Goal: Check status: Check status

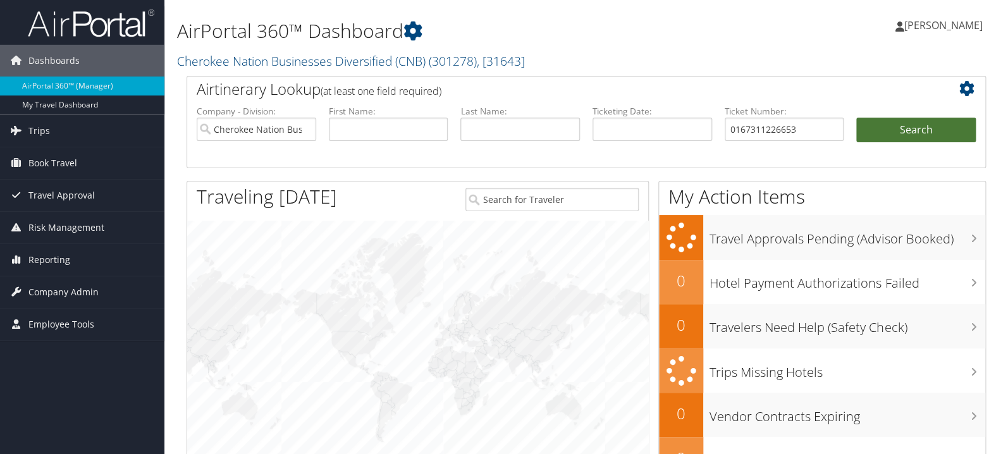
type input "0167311226653"
click at [867, 135] on button "Search" at bounding box center [917, 130] width 120 height 25
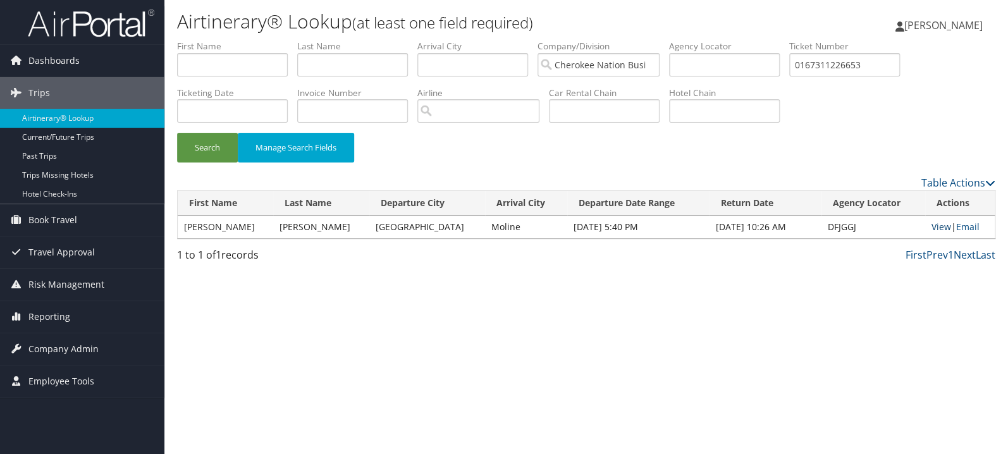
click at [932, 230] on link "View" at bounding box center [942, 227] width 20 height 12
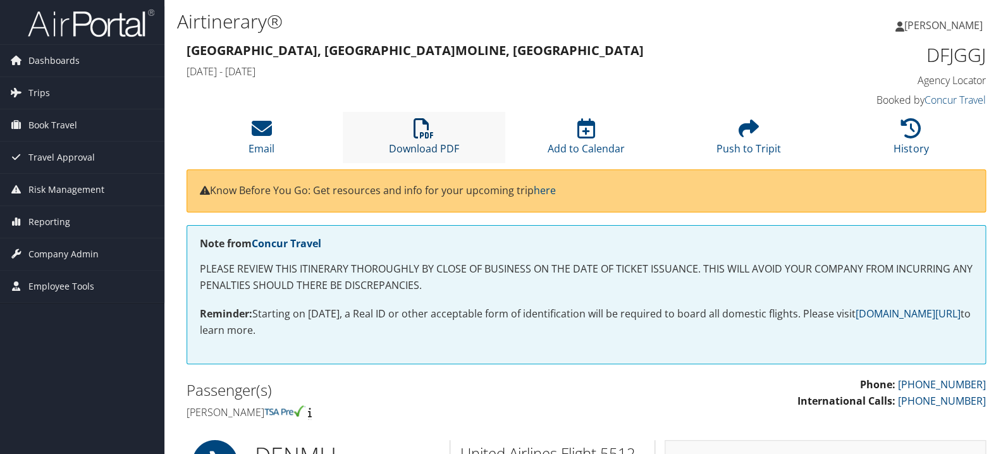
click at [433, 120] on icon at bounding box center [424, 128] width 20 height 20
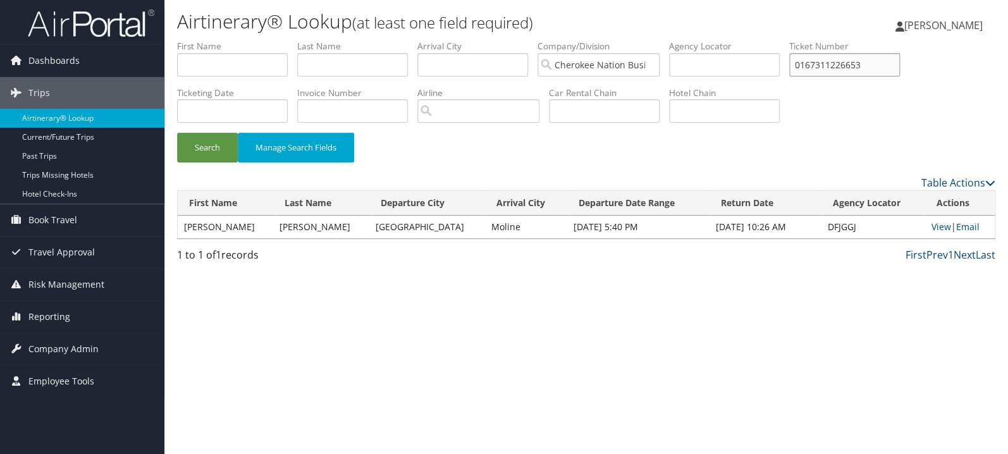
click at [865, 60] on input "0167311226653" at bounding box center [844, 64] width 111 height 23
paste input "017311981822"
type input "0017311981822"
click at [177, 133] on button "Search" at bounding box center [207, 148] width 61 height 30
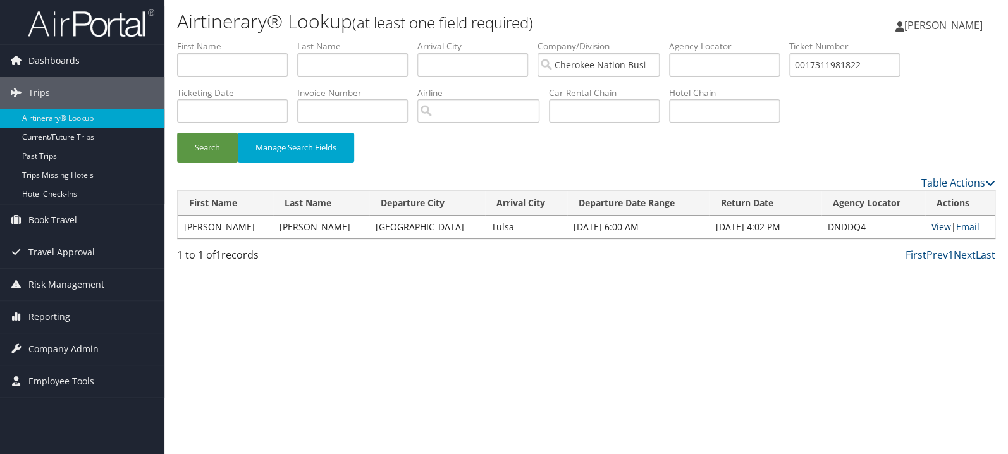
click at [938, 223] on link "View" at bounding box center [942, 227] width 20 height 12
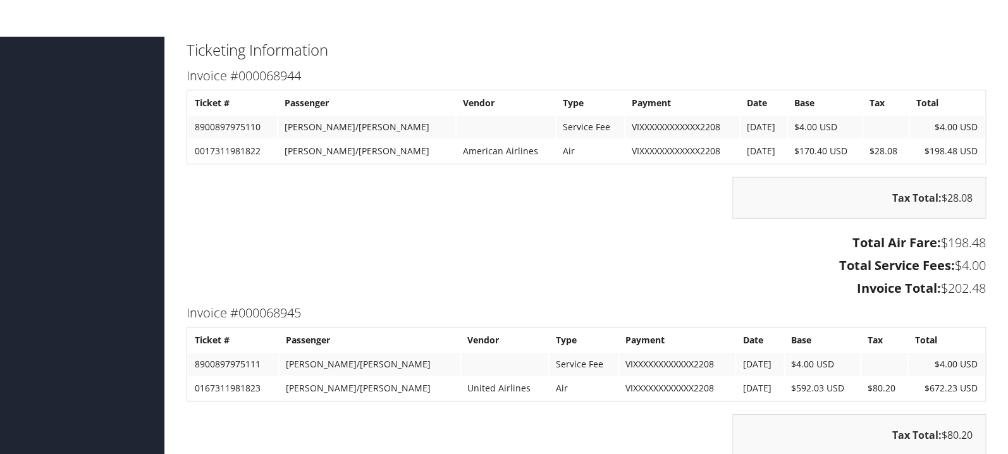
scroll to position [1572, 0]
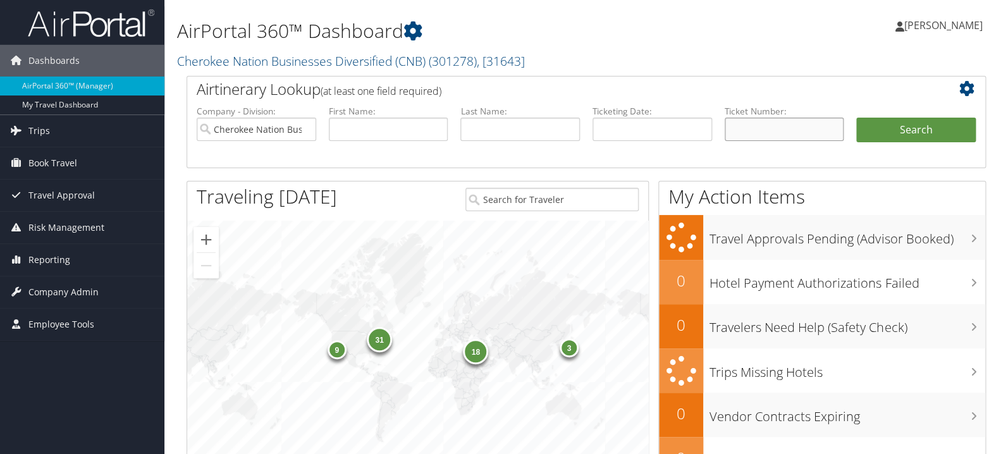
paste input "0067311956634"
type input "0067311956634"
click at [917, 139] on button "Search" at bounding box center [917, 130] width 120 height 25
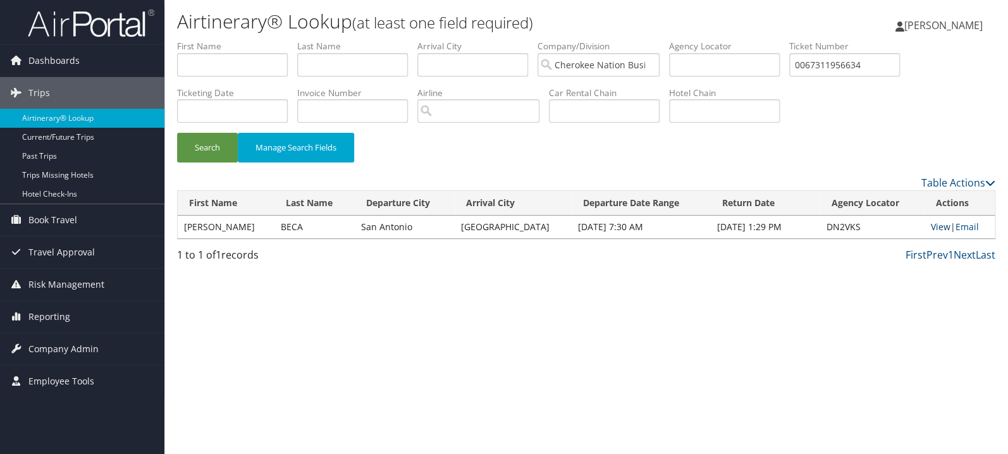
click at [931, 224] on link "View" at bounding box center [941, 227] width 20 height 12
click at [869, 66] on input "0067311956634" at bounding box center [844, 64] width 111 height 23
paste input "96908"
click at [177, 133] on button "Search" at bounding box center [207, 148] width 61 height 30
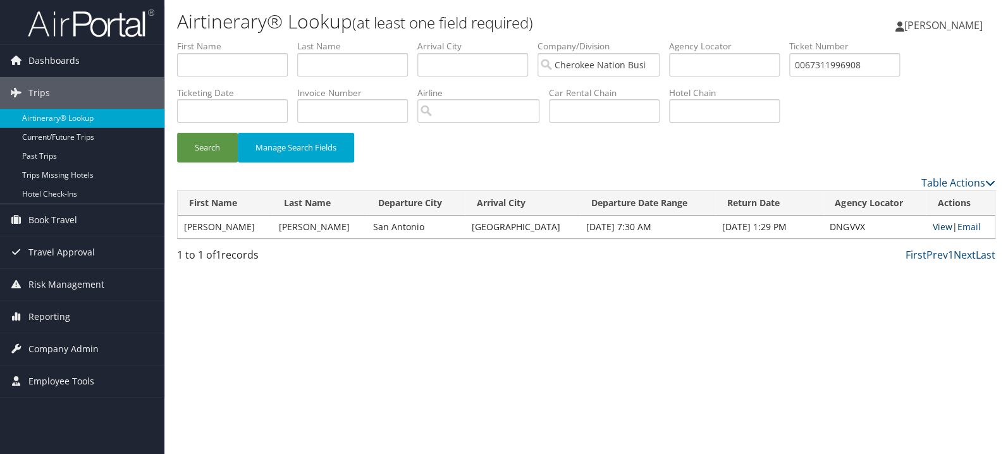
click at [934, 225] on link "View" at bounding box center [942, 227] width 20 height 12
click at [887, 70] on input "0067311996908" at bounding box center [844, 64] width 111 height 23
paste input "167311996905"
type input "0167311996905"
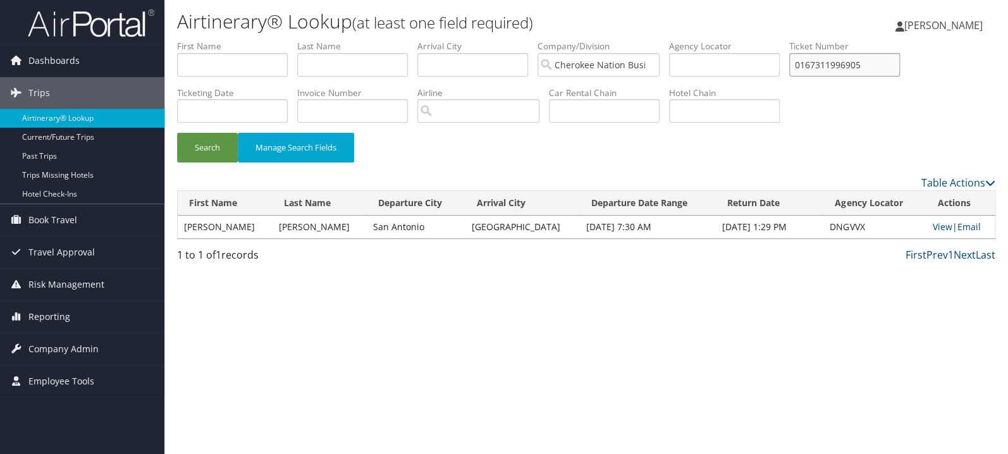
click at [177, 133] on button "Search" at bounding box center [207, 148] width 61 height 30
click at [936, 228] on link "View" at bounding box center [942, 227] width 20 height 12
click at [932, 226] on link "View" at bounding box center [942, 227] width 20 height 12
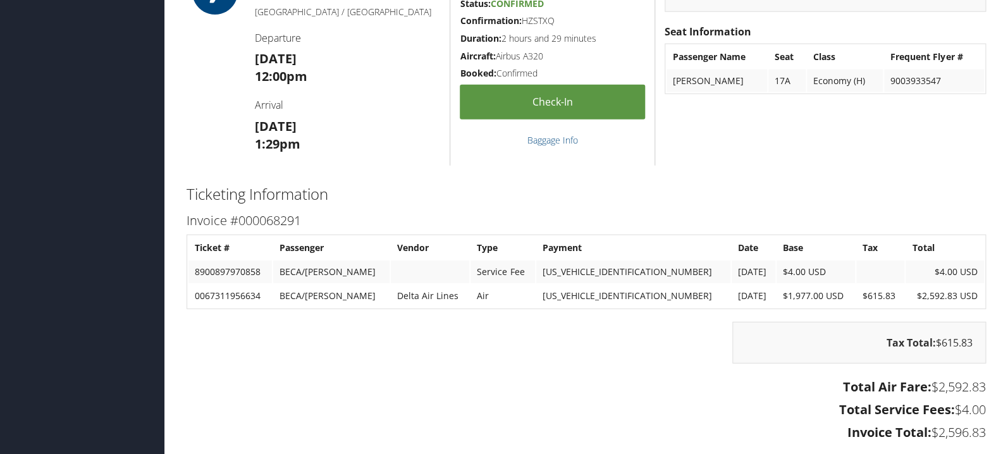
scroll to position [1475, 0]
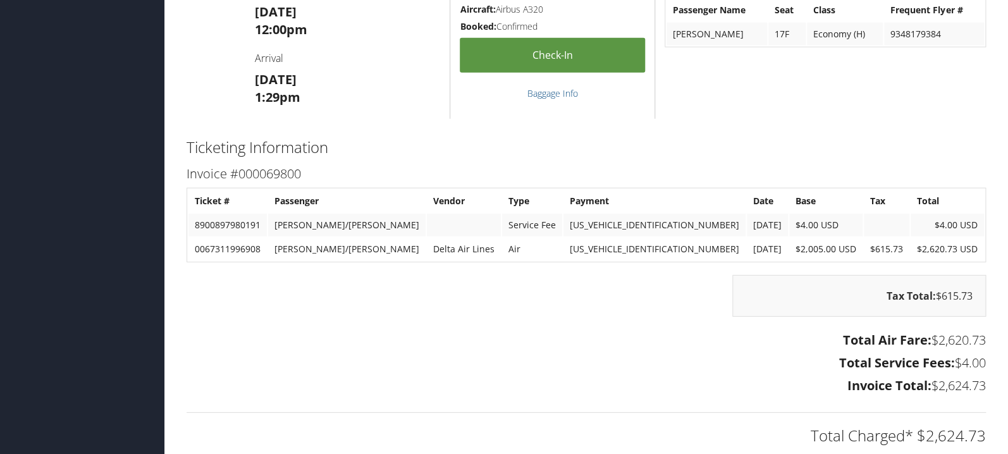
scroll to position [1475, 0]
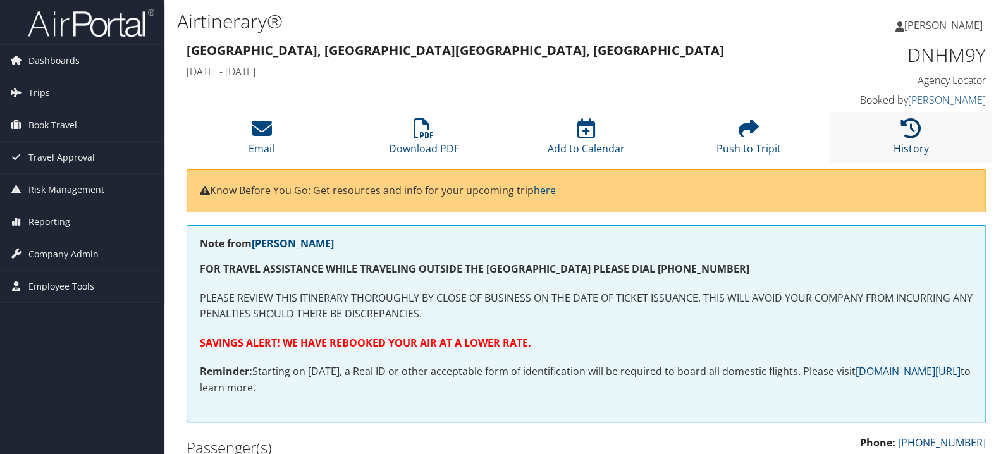
click at [912, 132] on icon at bounding box center [911, 128] width 20 height 20
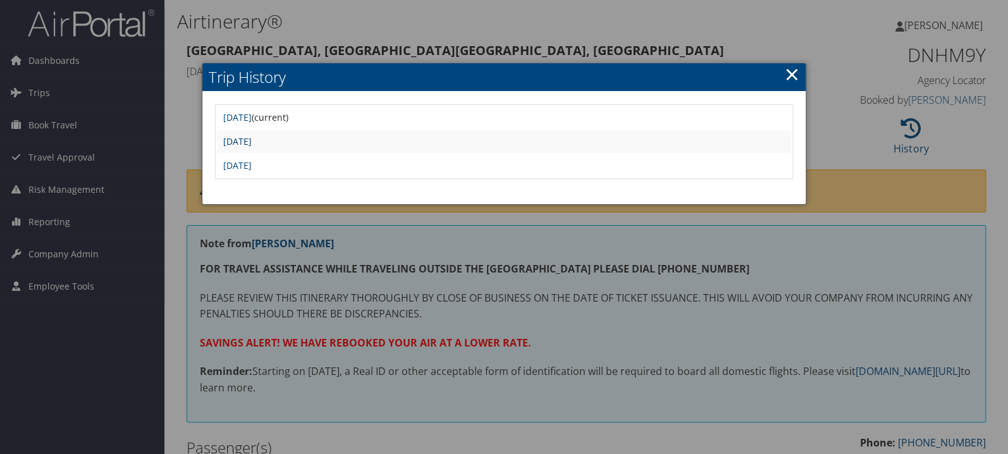
click at [252, 140] on link "[DATE]" at bounding box center [237, 141] width 28 height 12
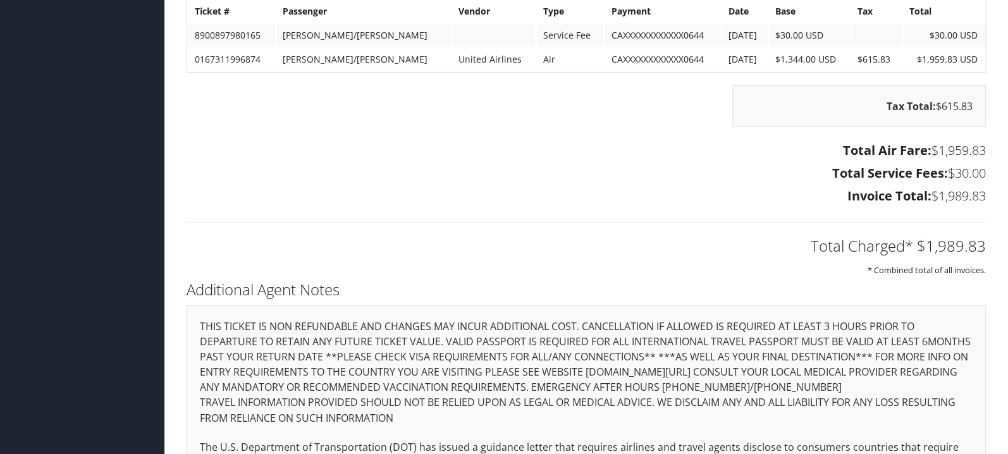
scroll to position [1475, 0]
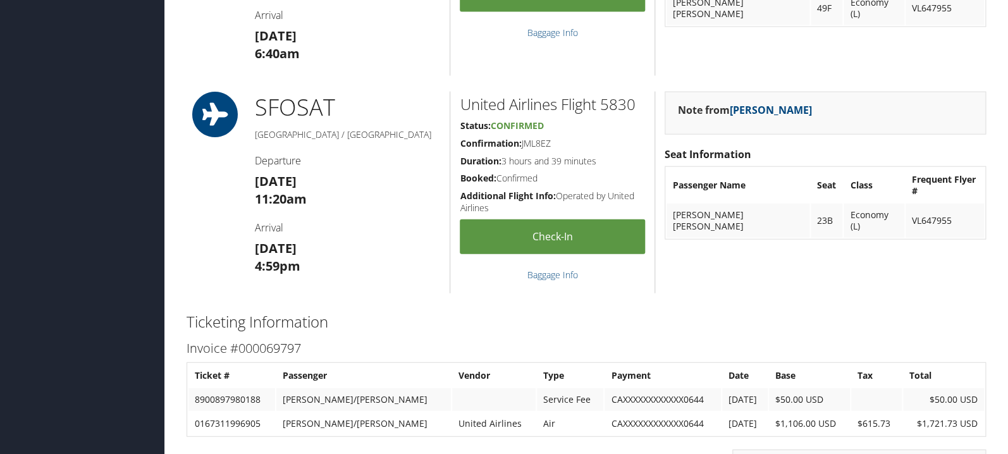
scroll to position [1542, 0]
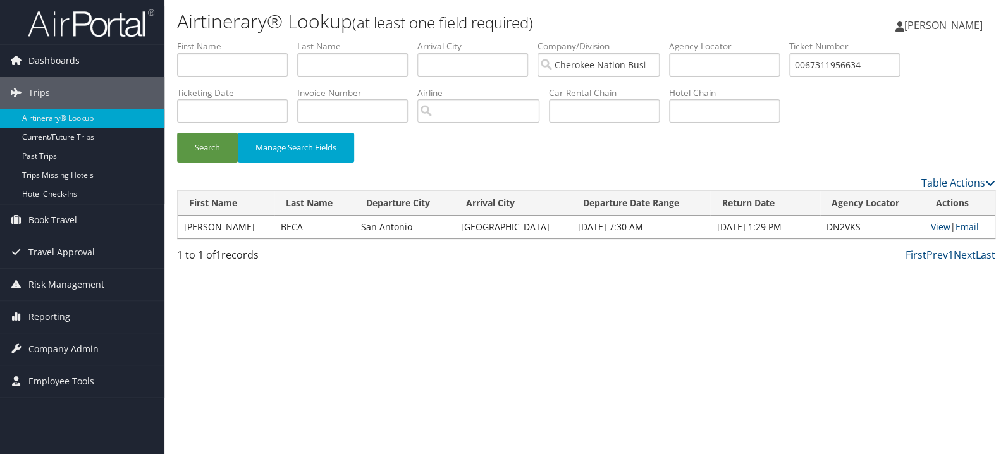
click at [864, 60] on input "0067311956634" at bounding box center [844, 64] width 111 height 23
click at [211, 152] on button "Search" at bounding box center [207, 148] width 61 height 30
click at [936, 228] on link "View" at bounding box center [944, 227] width 20 height 12
click at [864, 62] on input "0167311461554" at bounding box center [844, 64] width 111 height 23
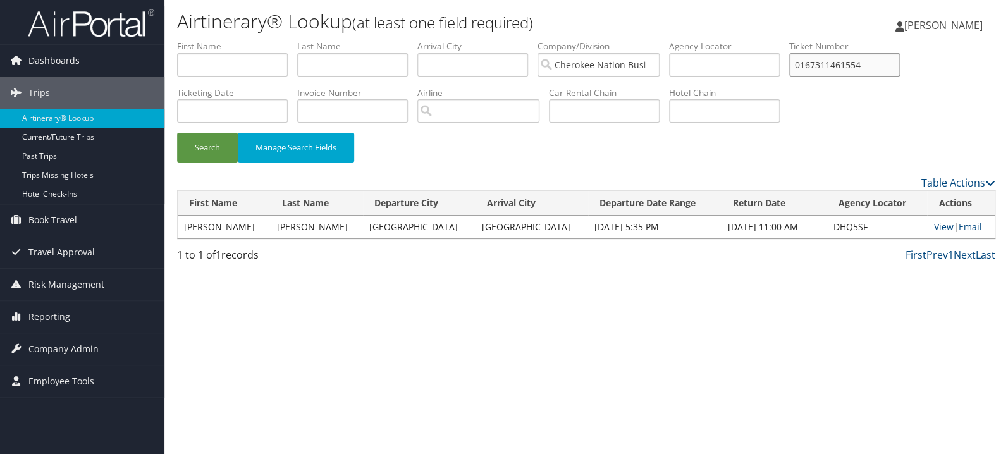
click at [864, 62] on input "0167311461554" at bounding box center [844, 64] width 111 height 23
paste input "51273114696440"
click at [177, 133] on button "Search" at bounding box center [207, 148] width 61 height 30
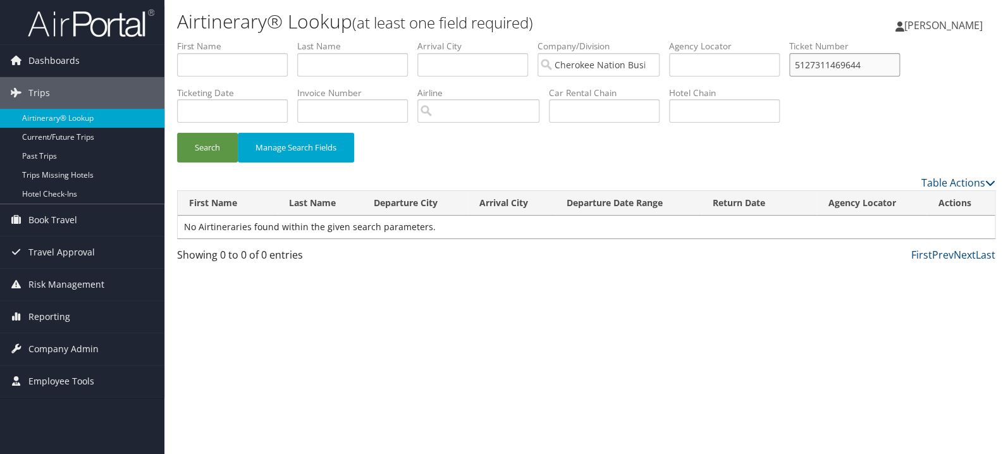
click at [177, 133] on button "Search" at bounding box center [207, 148] width 61 height 30
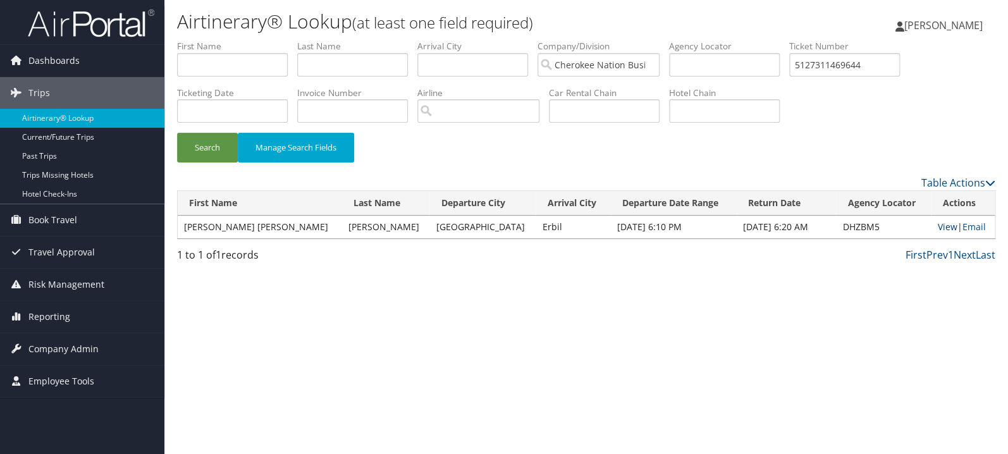
click at [937, 227] on link "View" at bounding box center [947, 227] width 20 height 12
click at [869, 67] on input "5127311469644" at bounding box center [844, 64] width 111 height 23
paste input "0017310604207"
type input "0017310604207"
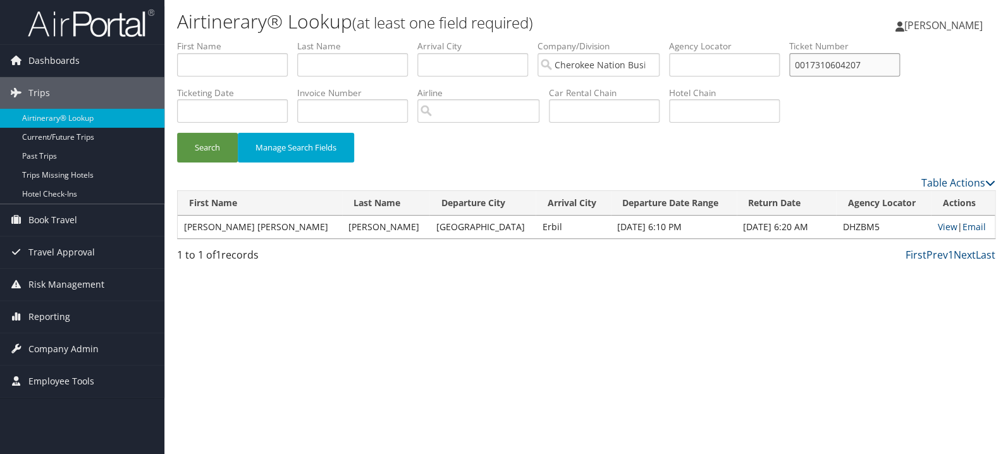
click at [177, 133] on button "Search" at bounding box center [207, 148] width 61 height 30
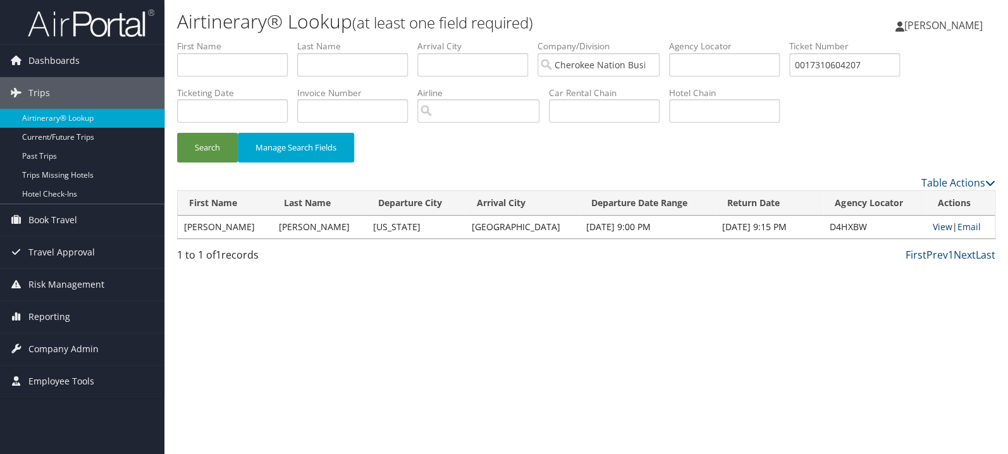
click at [936, 228] on link "View" at bounding box center [942, 227] width 20 height 12
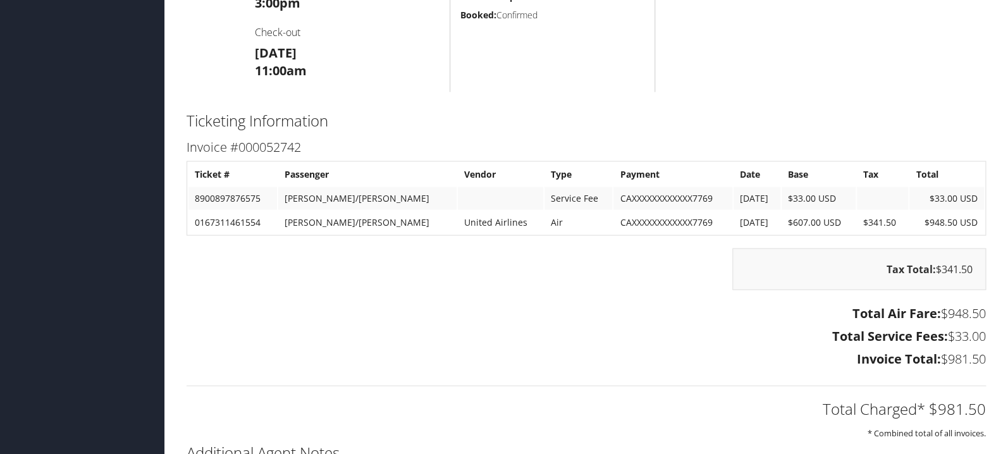
scroll to position [1073, 0]
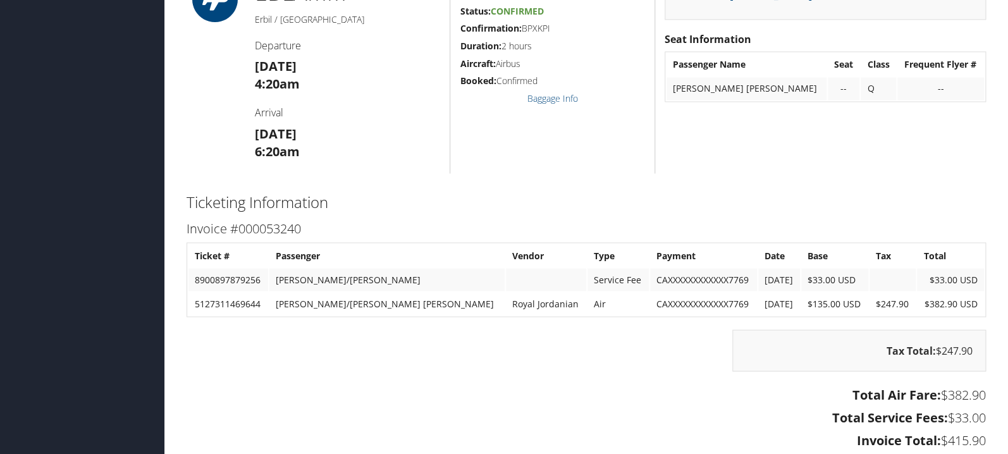
scroll to position [872, 0]
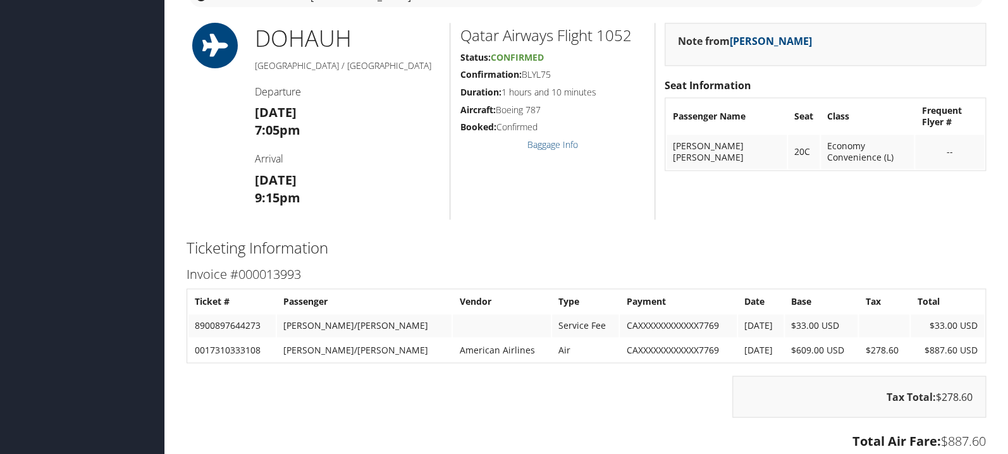
scroll to position [1006, 0]
